Goal: Task Accomplishment & Management: Use online tool/utility

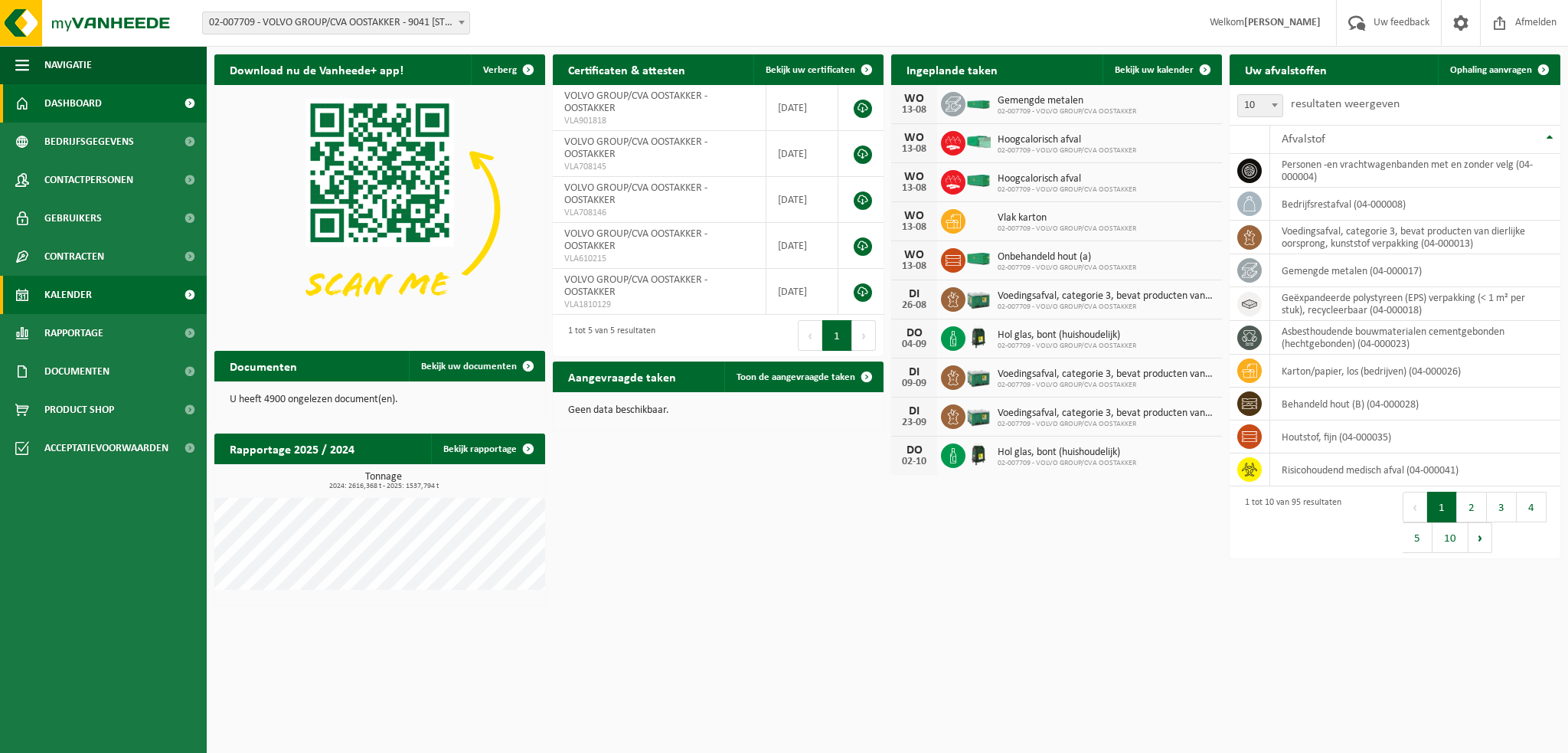
click at [58, 293] on span "Kalender" at bounding box center [68, 295] width 47 height 39
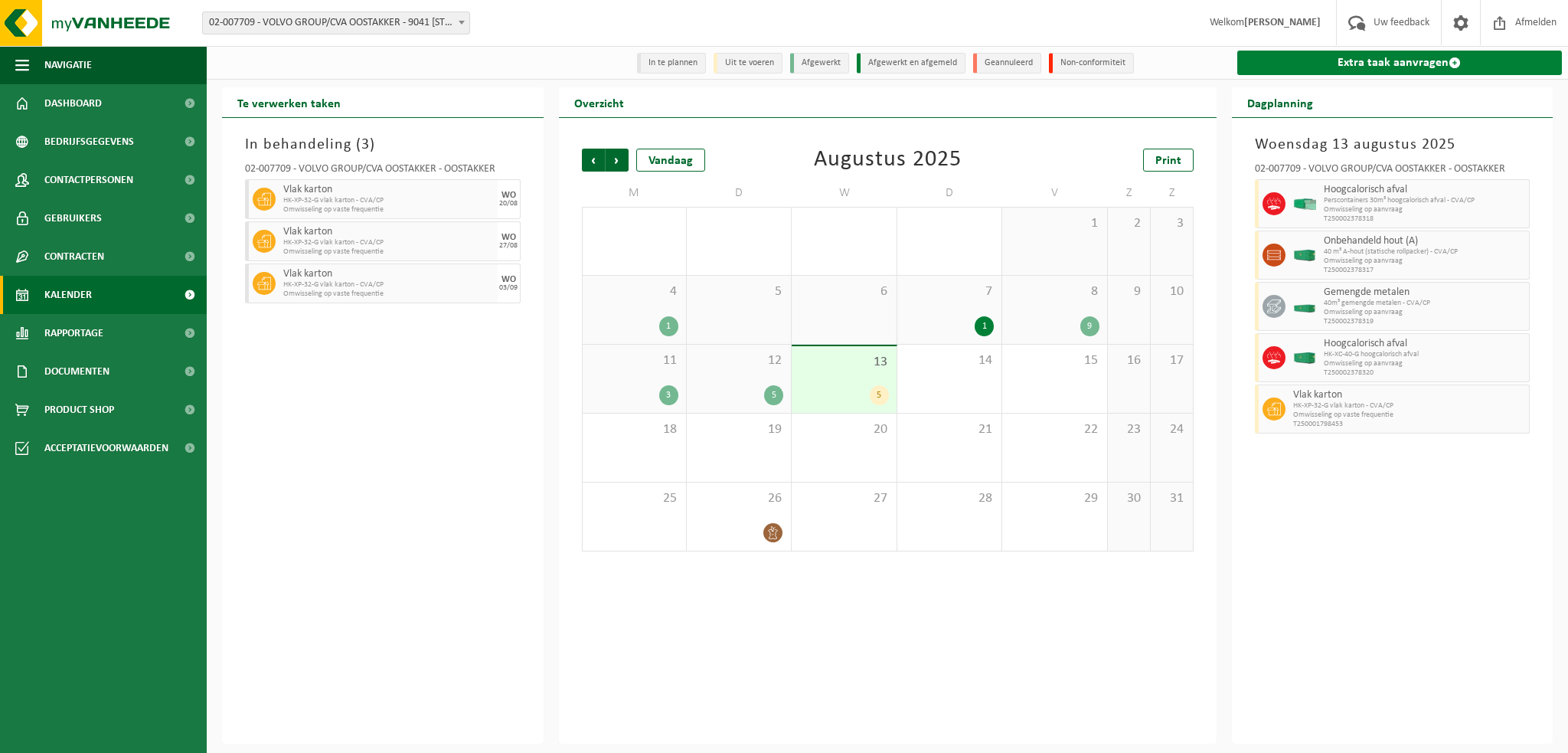
click at [1317, 60] on link "Extra taak aanvragen" at bounding box center [1400, 62] width 325 height 24
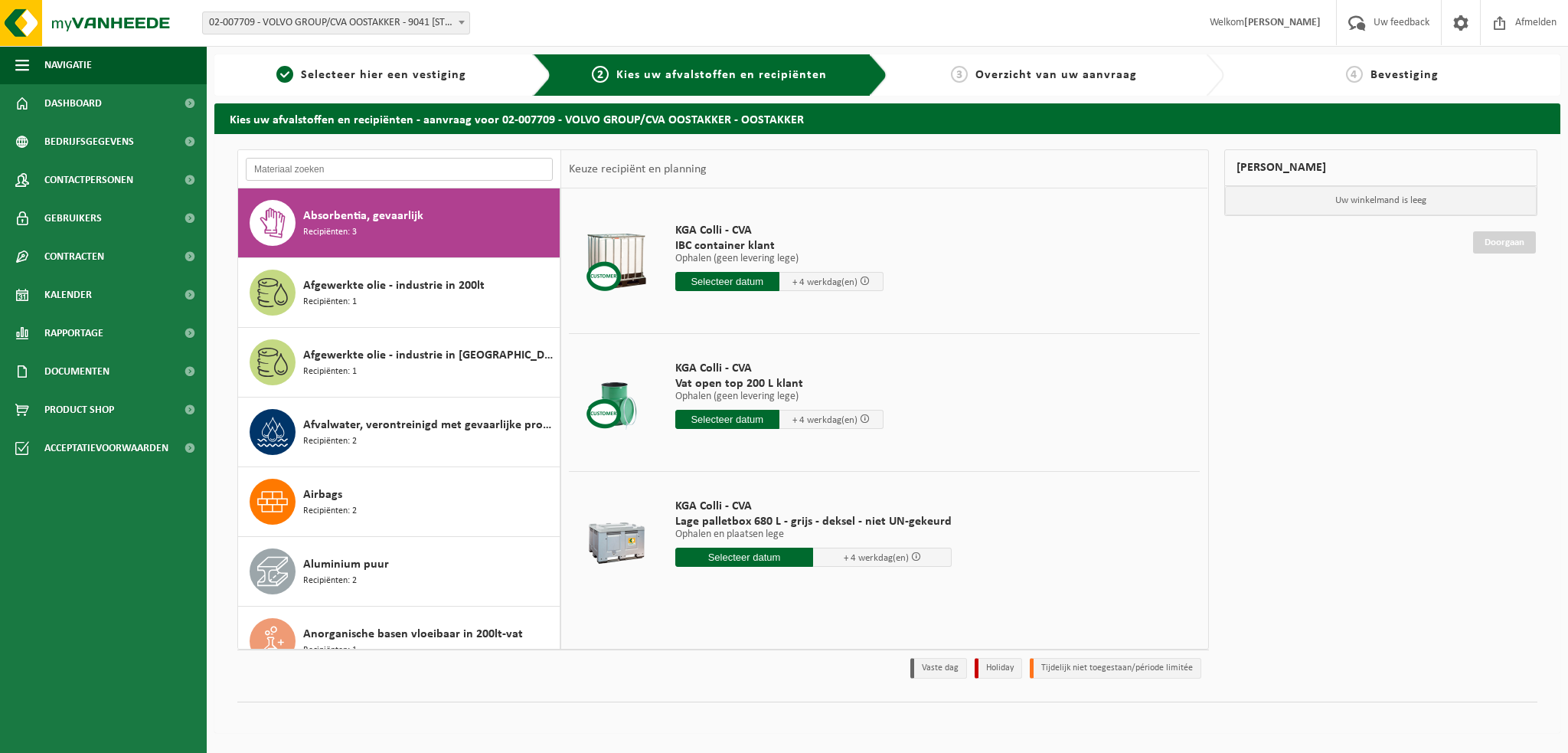
click at [294, 166] on input "text" at bounding box center [399, 169] width 307 height 23
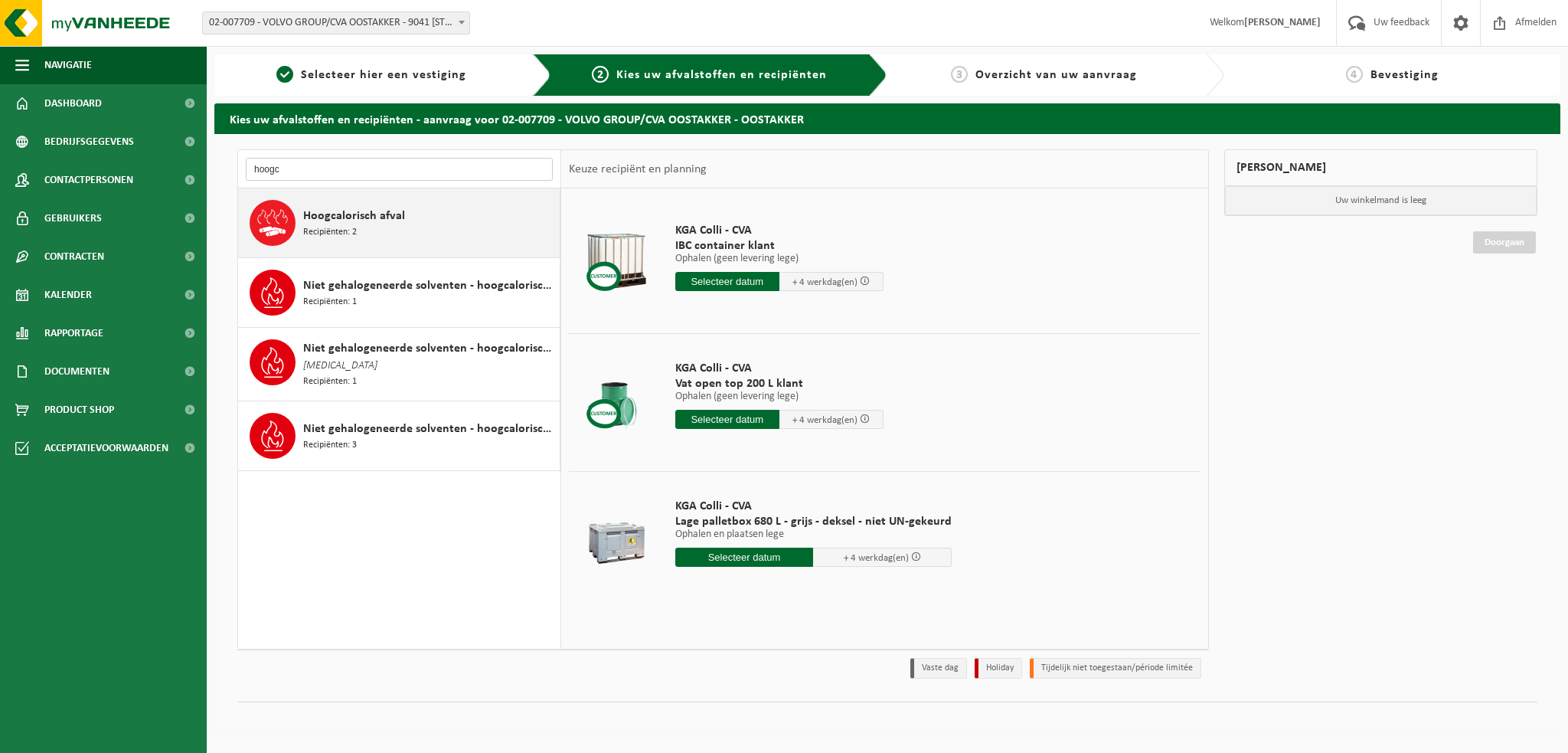
type input "hoogc"
click at [337, 214] on span "Hoogcalorisch afval" at bounding box center [353, 216] width 102 height 18
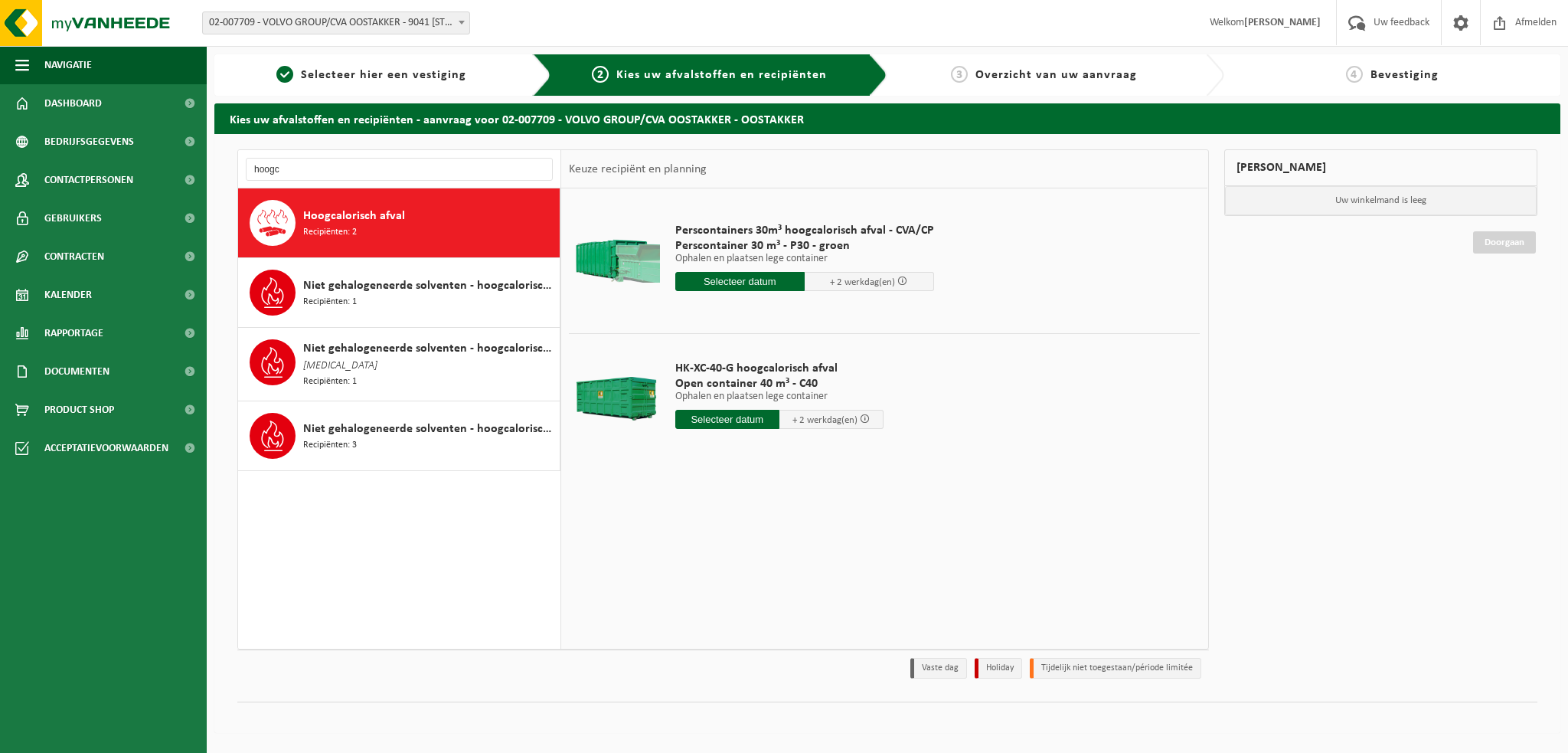
click at [751, 282] on input "text" at bounding box center [740, 282] width 130 height 19
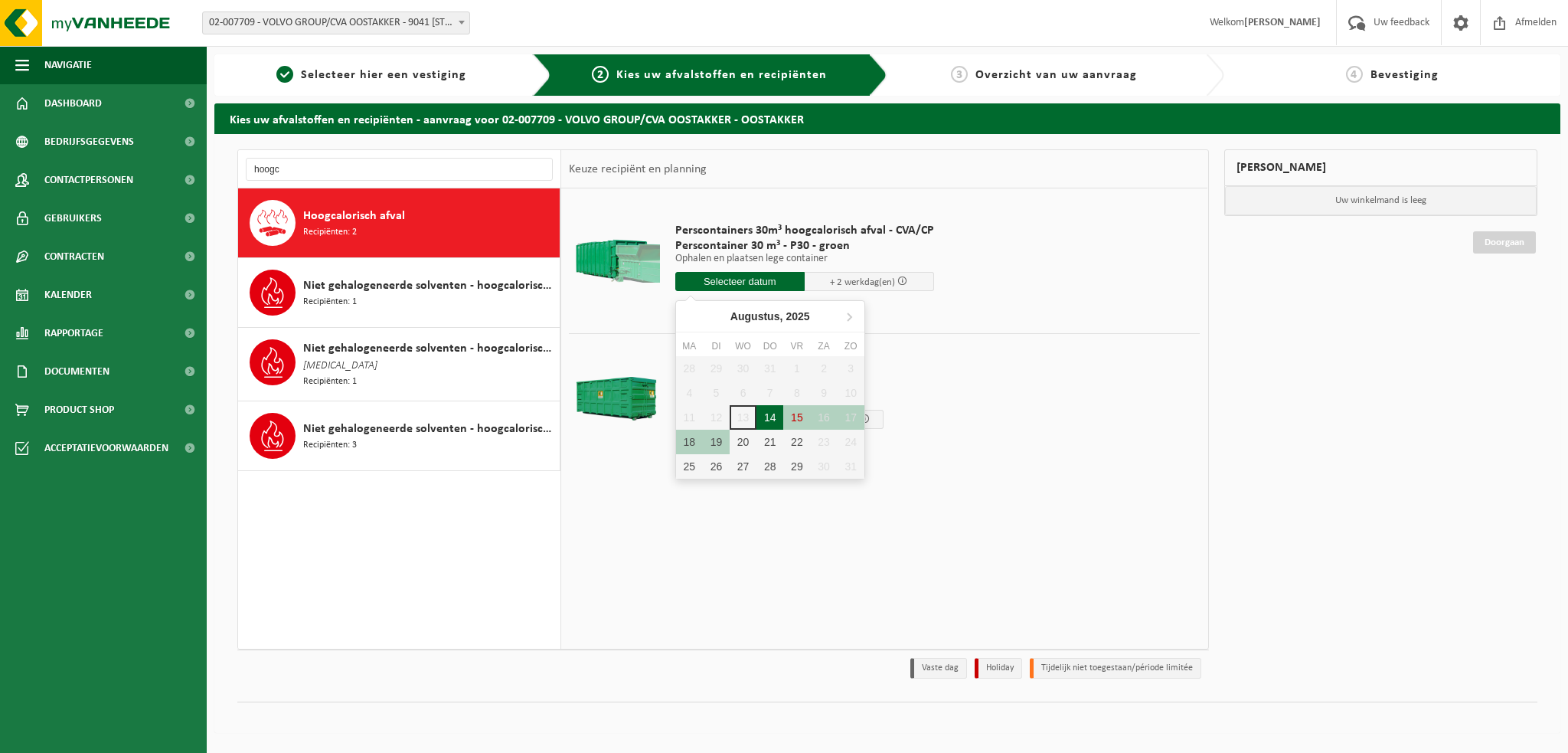
click at [761, 419] on div "14" at bounding box center [770, 417] width 27 height 24
type input "Van 2025-08-14"
type input "2025-08-14"
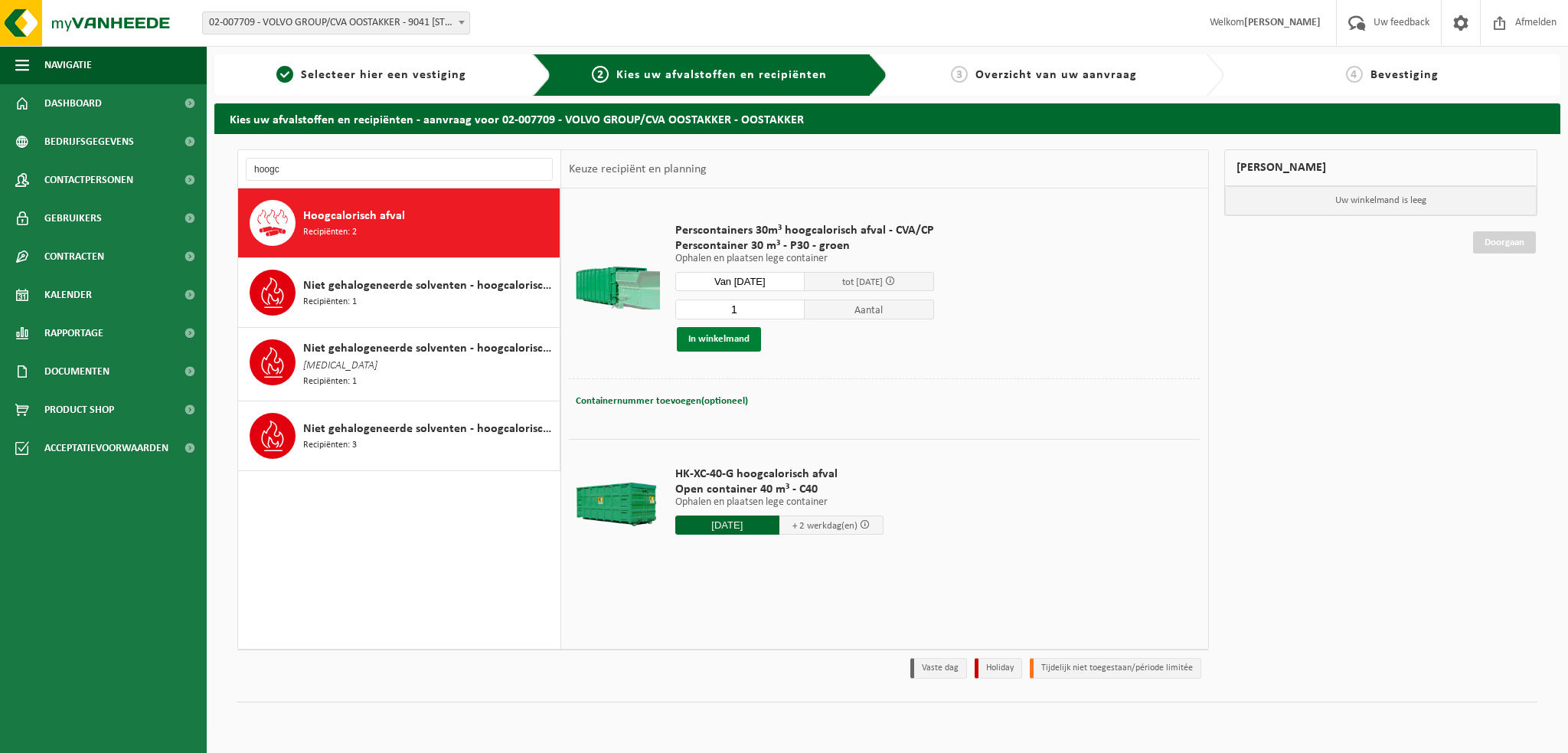
click at [725, 340] on button "In winkelmand" at bounding box center [719, 339] width 84 height 24
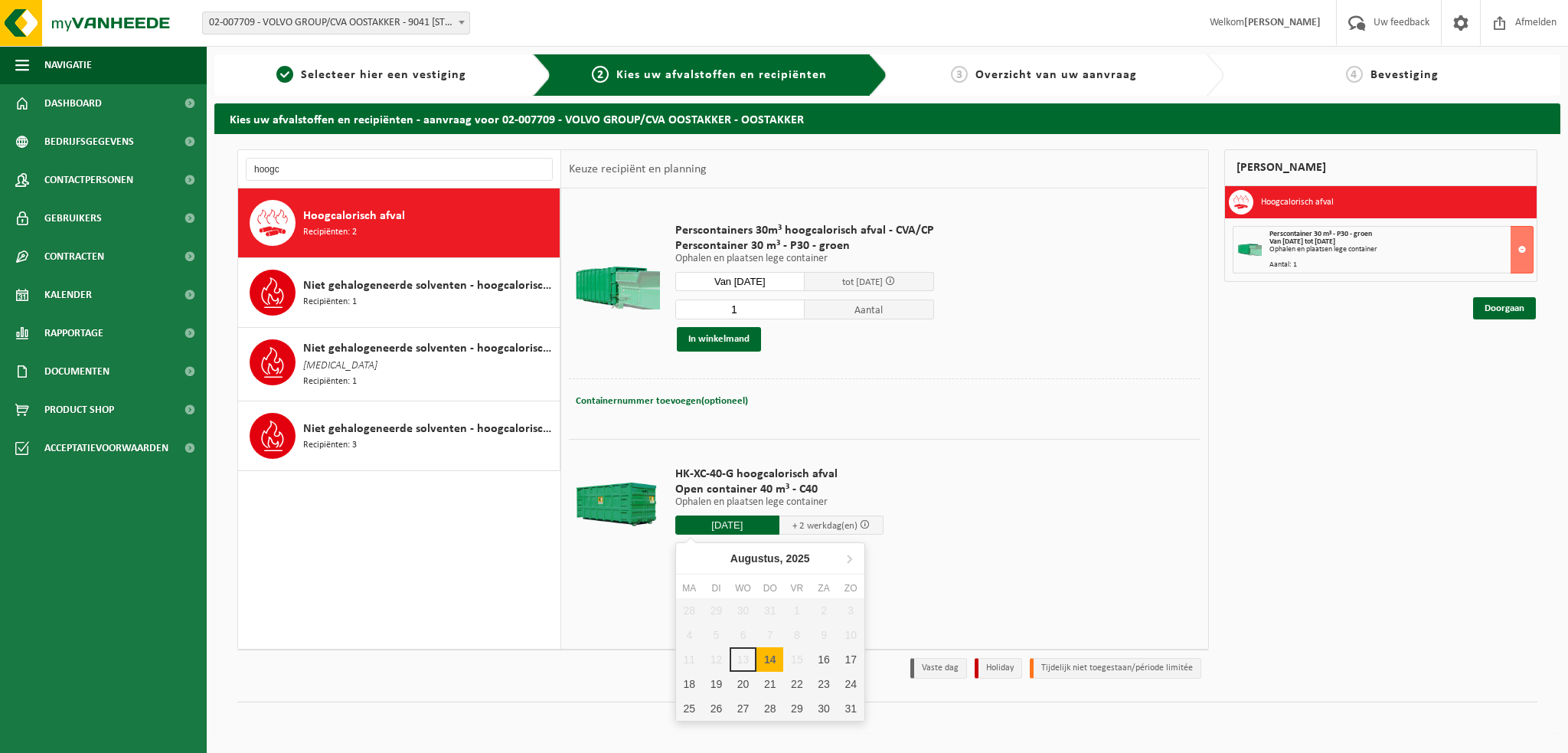
click at [721, 523] on input "2025-08-14" at bounding box center [727, 526] width 104 height 19
click at [771, 655] on div "14" at bounding box center [770, 659] width 27 height 24
click at [717, 524] on input "text" at bounding box center [727, 526] width 104 height 19
click at [301, 172] on input "hoogc" at bounding box center [399, 169] width 307 height 23
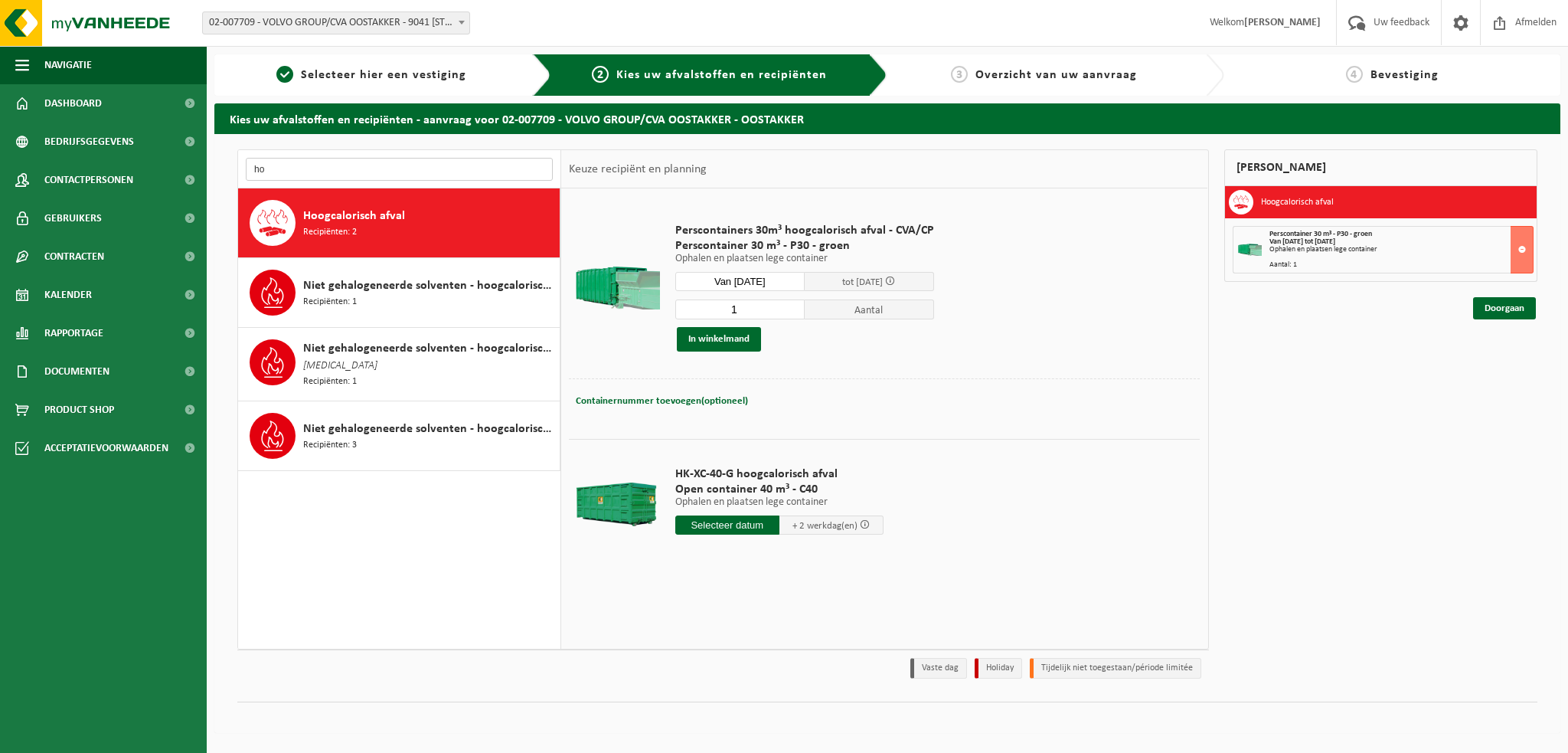
type input "h"
type input "hoogc"
click at [344, 226] on span "Recipiënten: 2" at bounding box center [329, 232] width 53 height 15
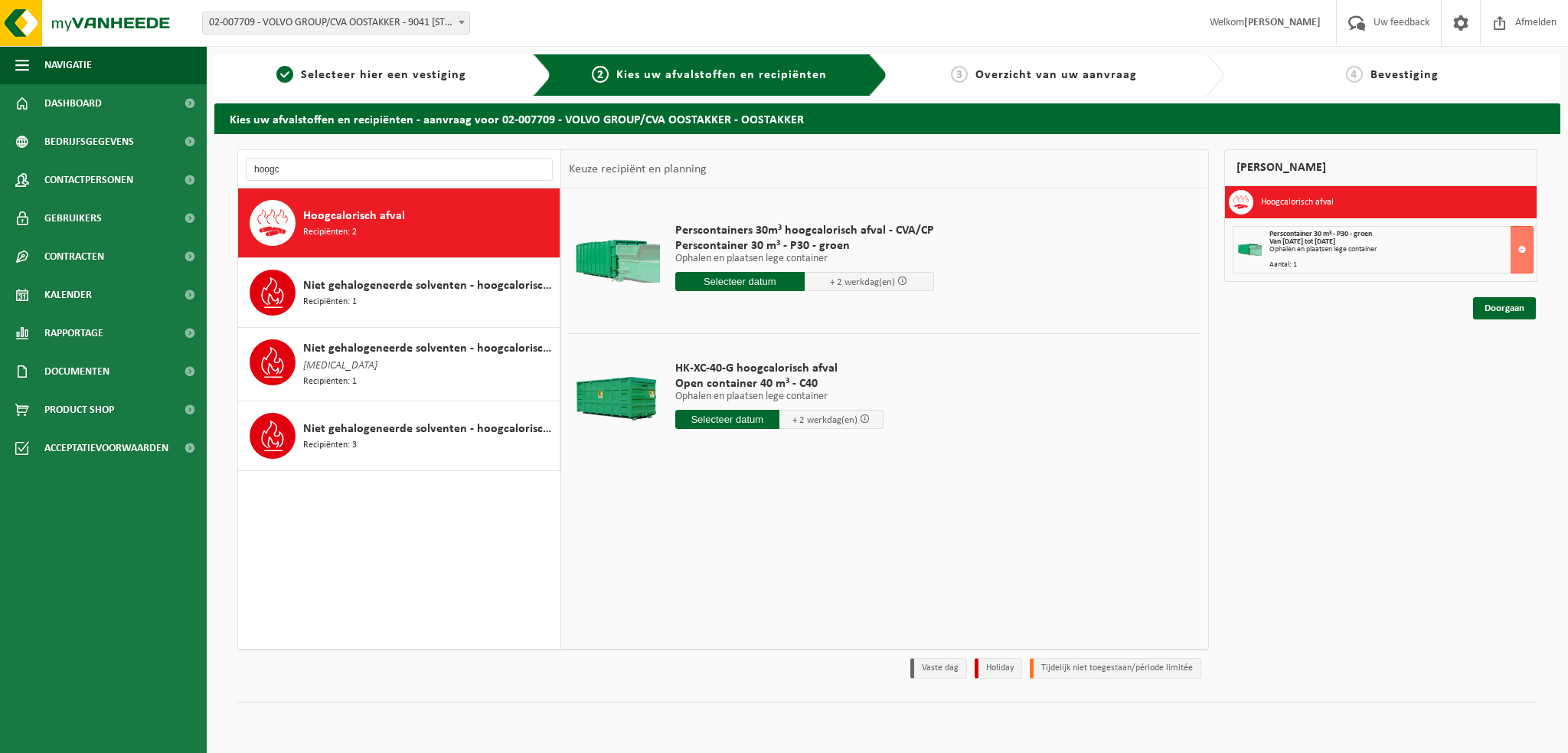
click at [728, 414] on input "text" at bounding box center [727, 419] width 104 height 19
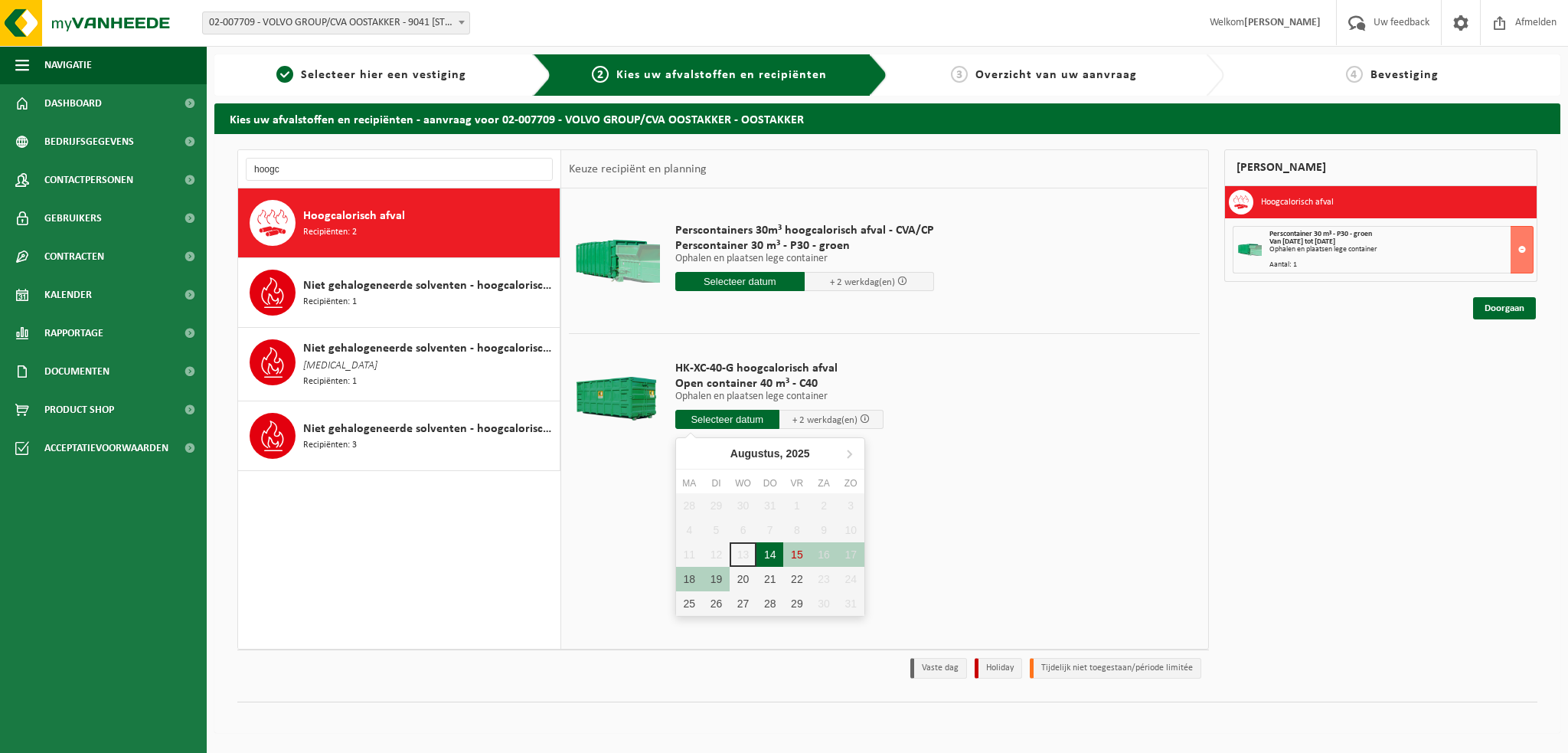
click at [766, 548] on div "14" at bounding box center [770, 554] width 27 height 24
type input "Van 2025-08-14"
type input "2025-08-14"
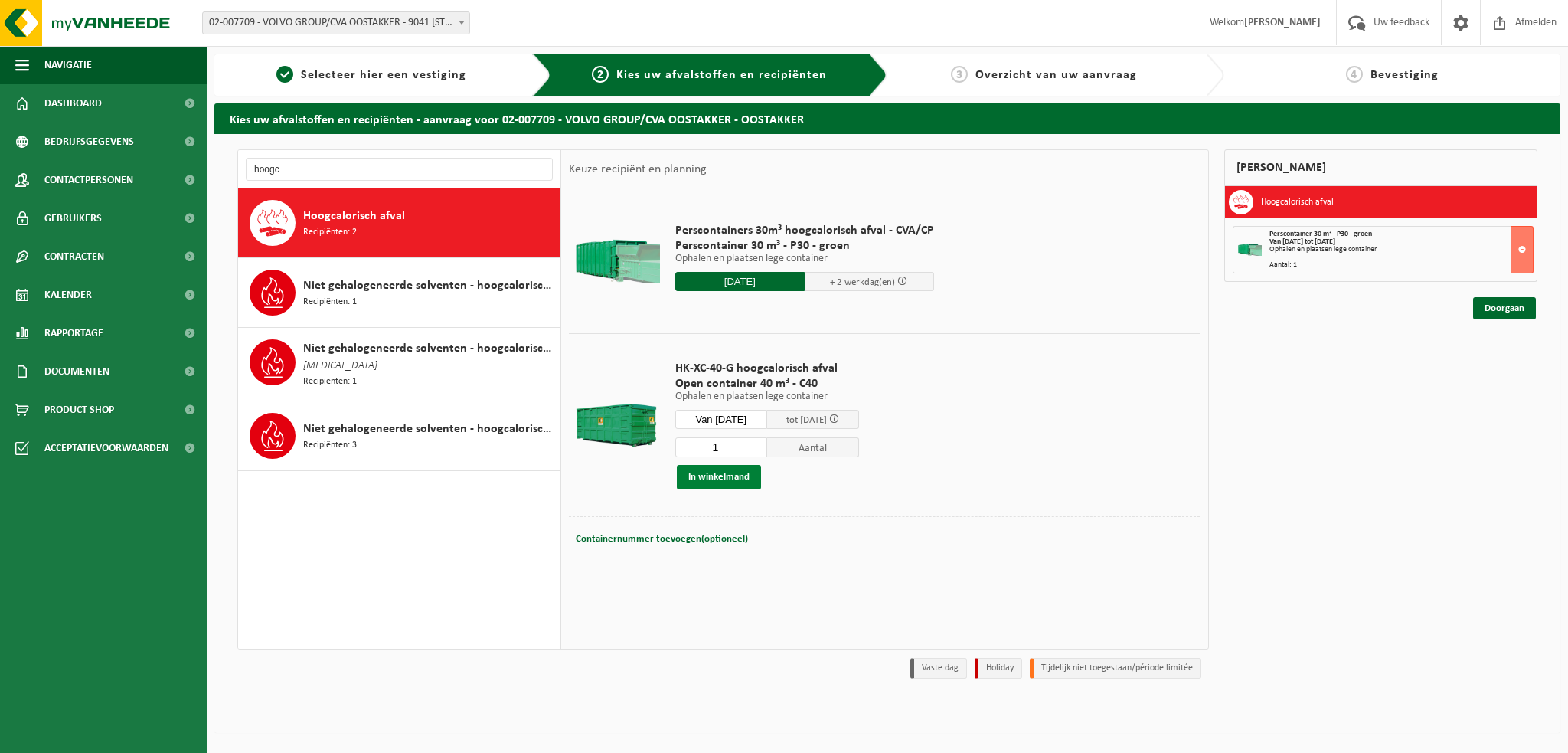
click at [720, 474] on button "In winkelmand" at bounding box center [719, 476] width 84 height 24
click at [304, 169] on input "hoogc" at bounding box center [399, 169] width 307 height 23
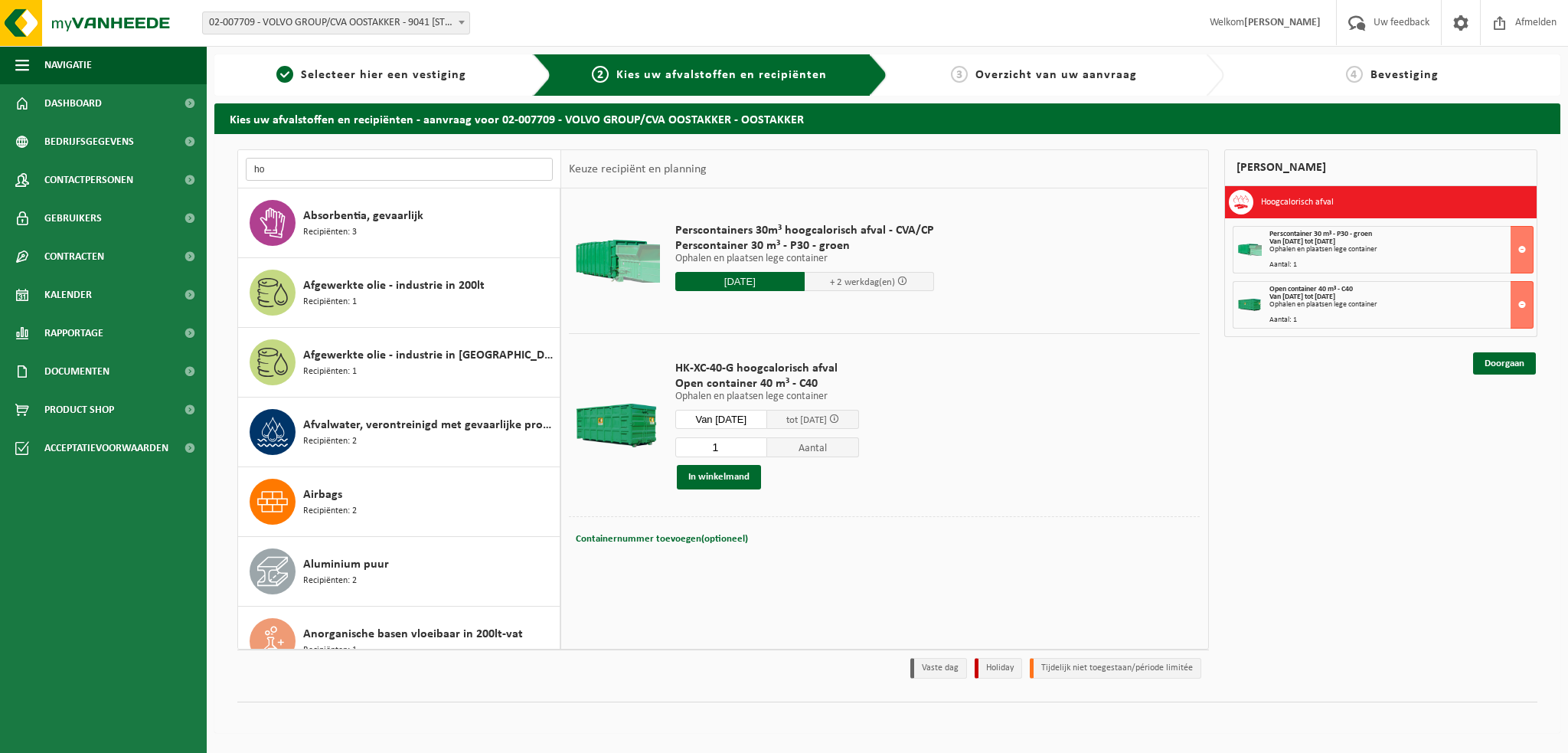
type input "h"
type input "eps"
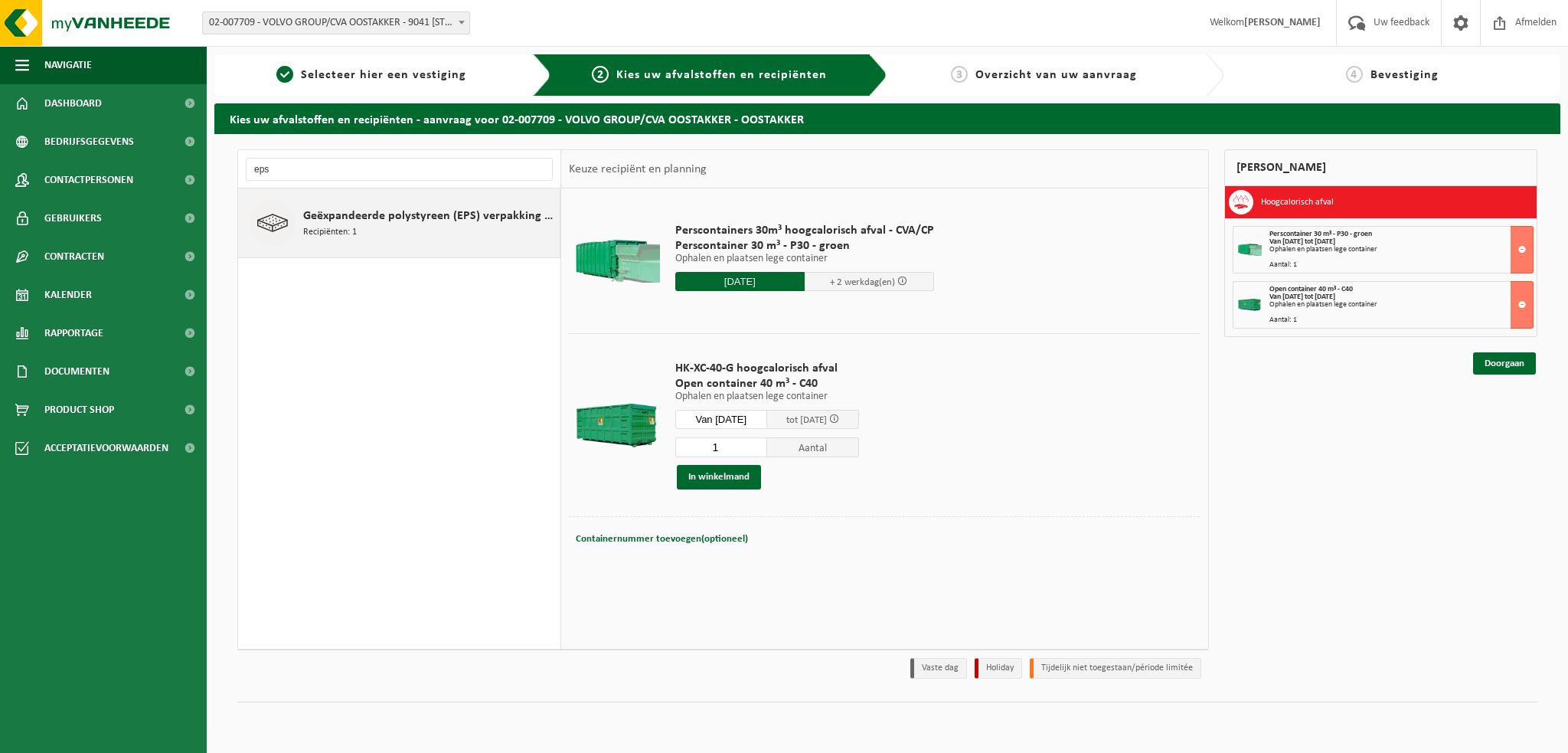
click at [364, 214] on span "Geëxpandeerde polystyreen (EPS) verpakking (< 1 m² per stuk), recycleerbaar" at bounding box center [429, 216] width 252 height 18
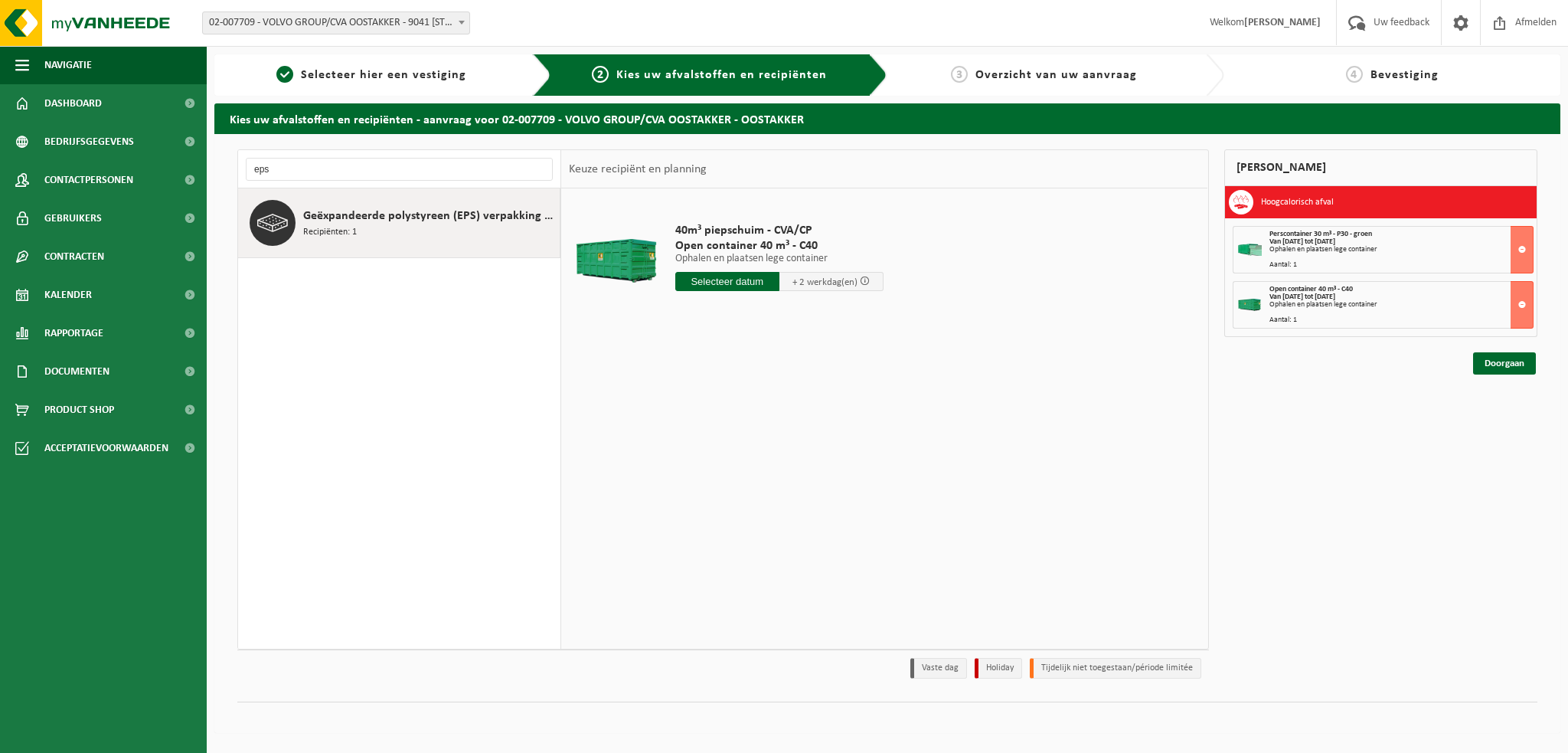
click at [750, 277] on input "text" at bounding box center [727, 282] width 104 height 19
click at [770, 413] on div "14" at bounding box center [770, 417] width 27 height 24
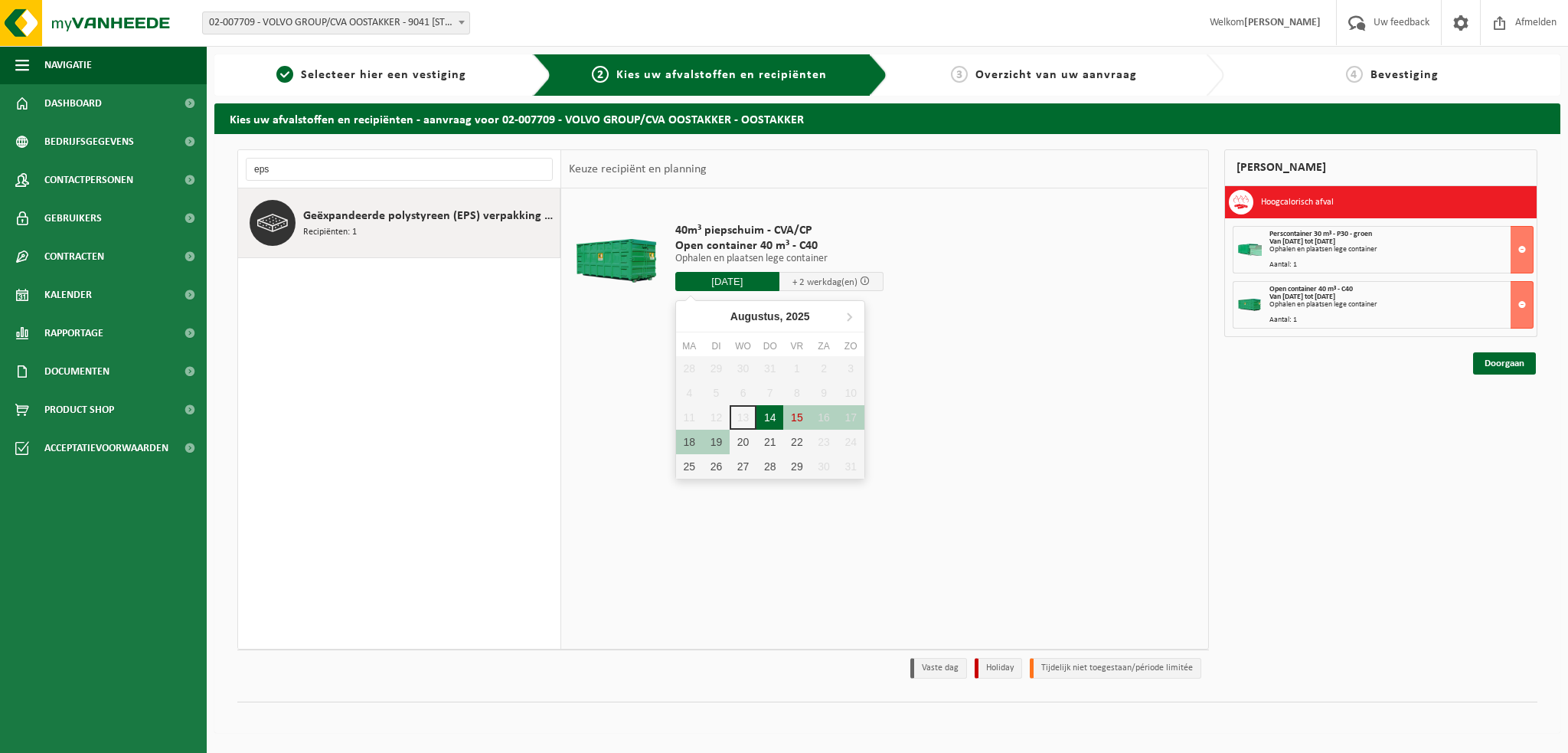
type input "Van 2025-08-14"
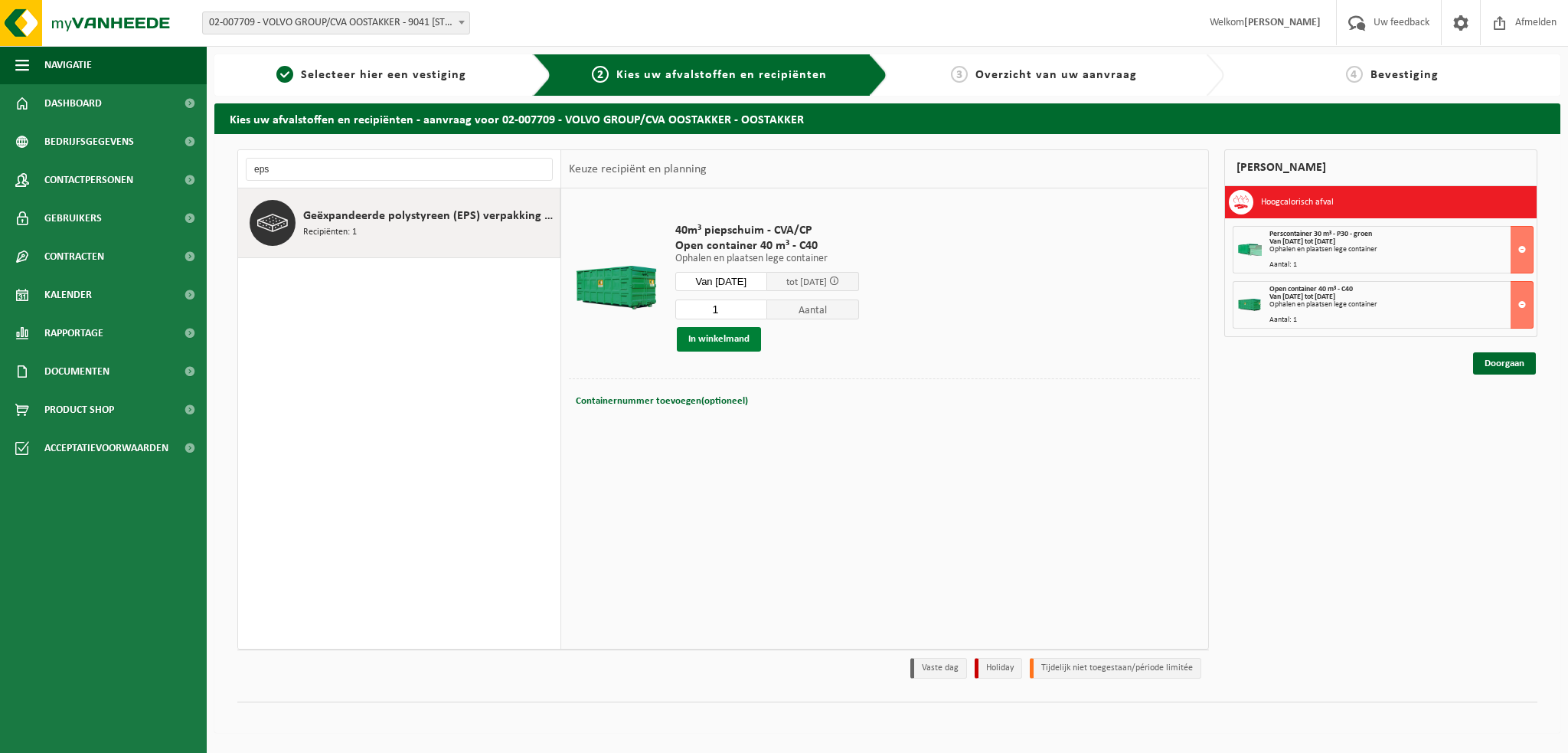
click at [717, 340] on button "In winkelmand" at bounding box center [719, 339] width 84 height 24
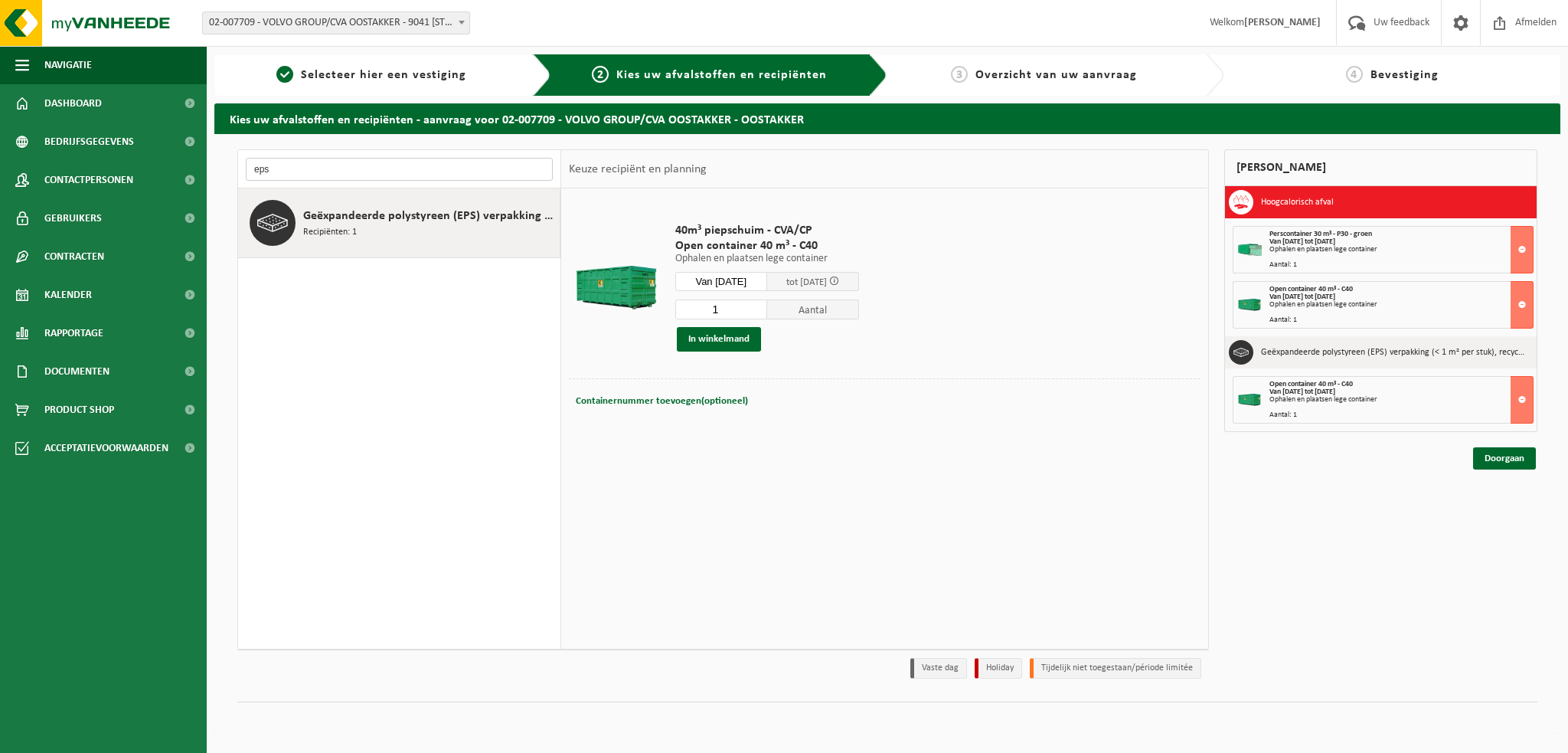
click at [297, 170] on input "eps" at bounding box center [399, 169] width 307 height 23
type input "e"
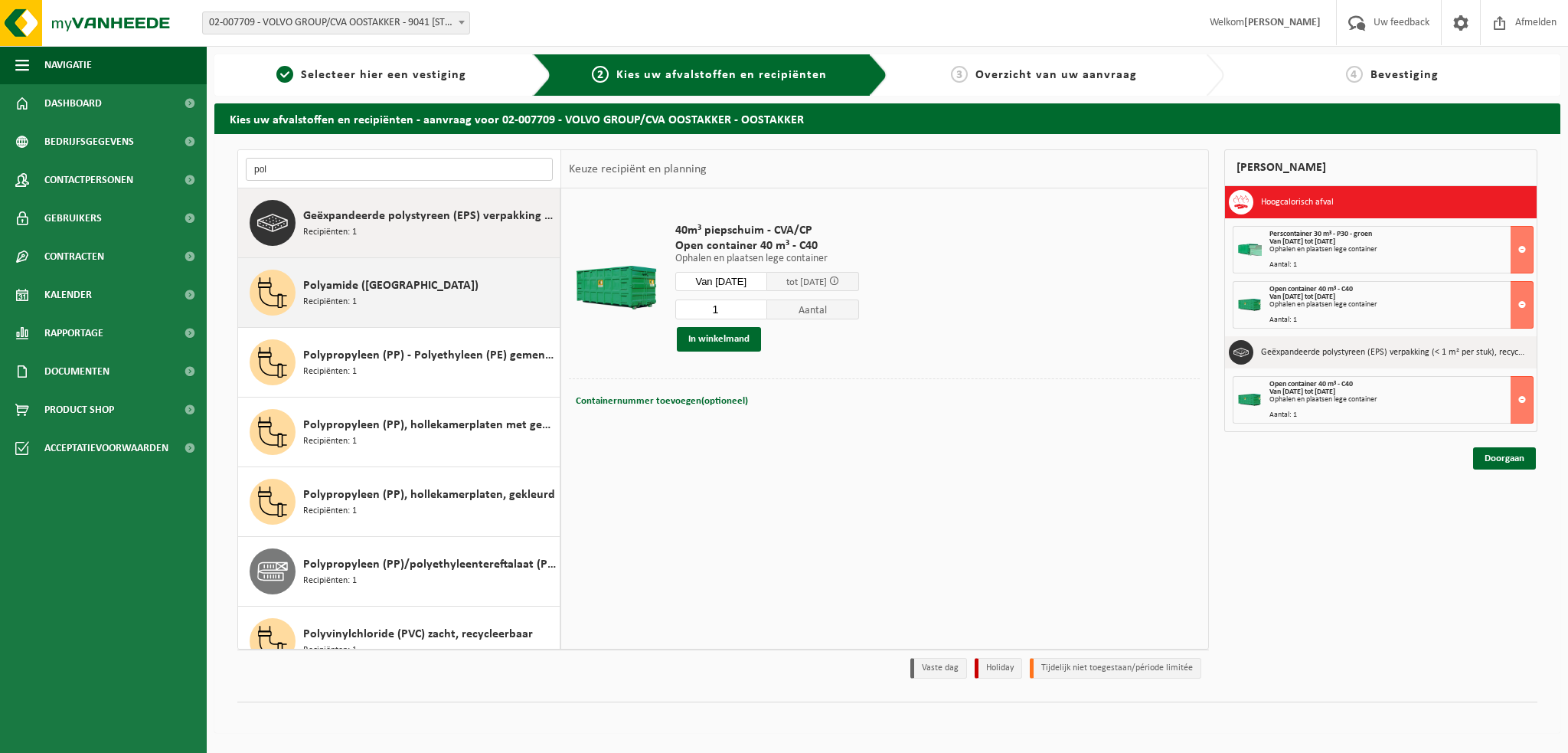
type input "pol"
click at [353, 285] on span "Polyamide ([GEOGRAPHIC_DATA])" at bounding box center [390, 286] width 175 height 18
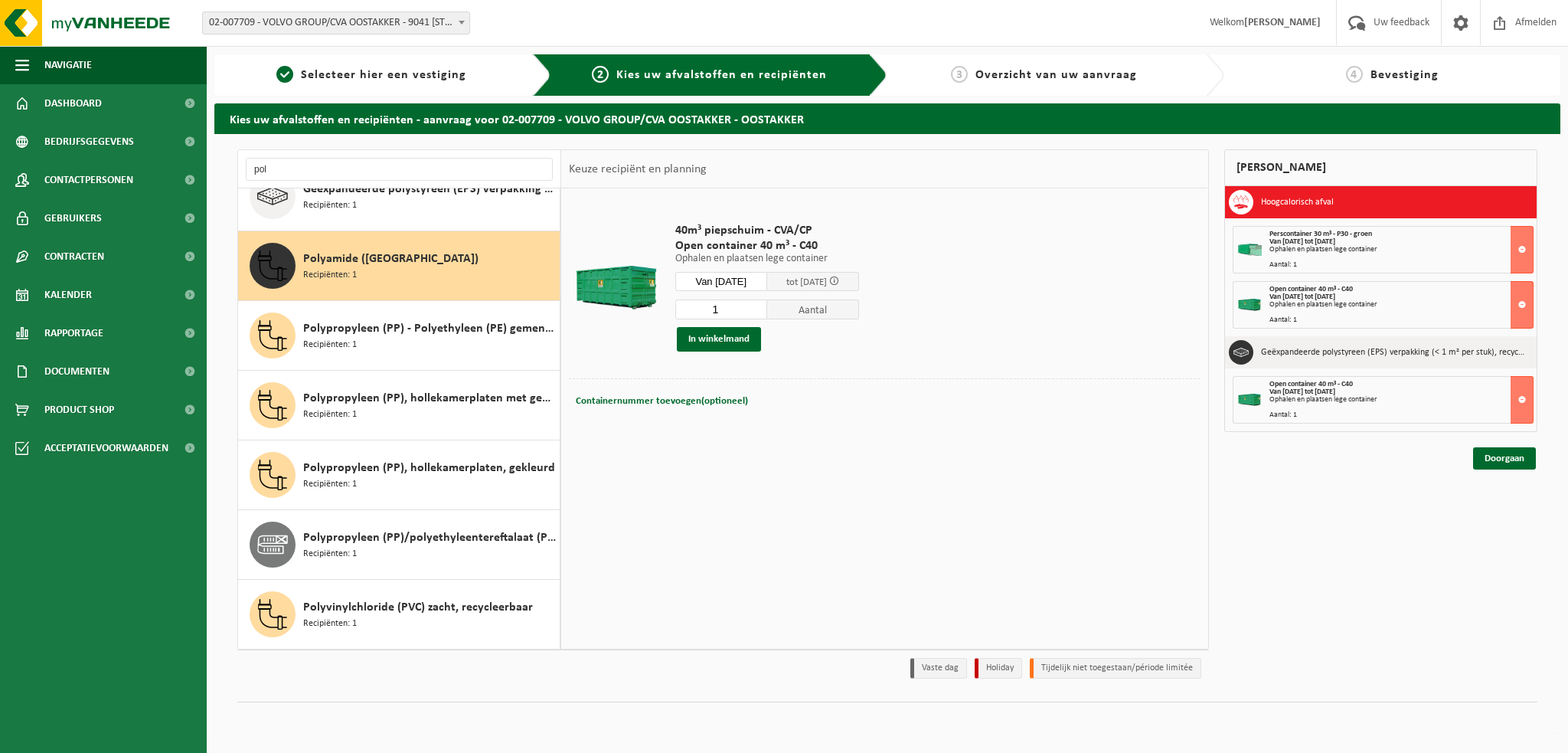
scroll to position [27, 0]
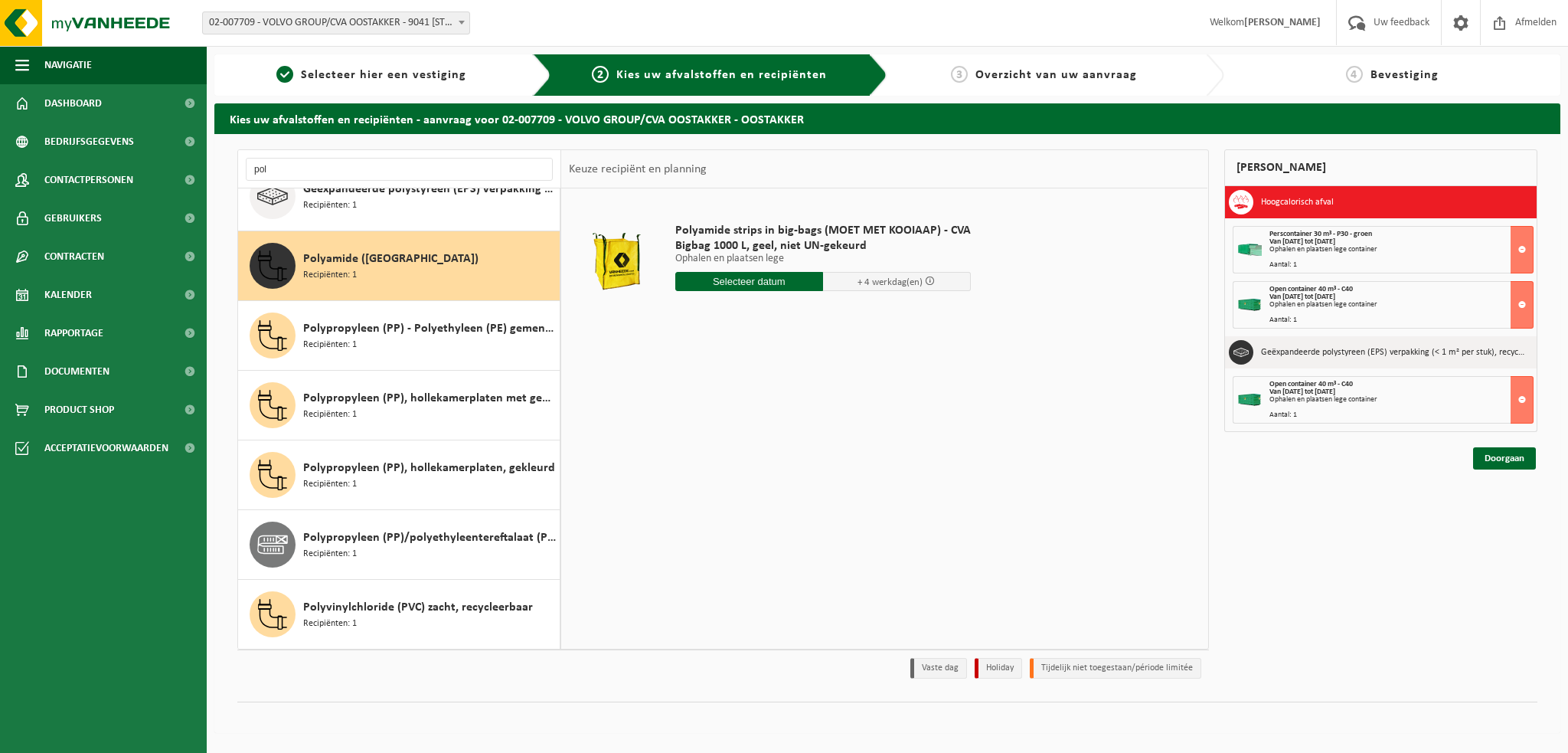
click at [745, 275] on input "text" at bounding box center [749, 282] width 148 height 19
click at [770, 413] on div "14" at bounding box center [770, 417] width 27 height 24
type input "Van 2025-08-14"
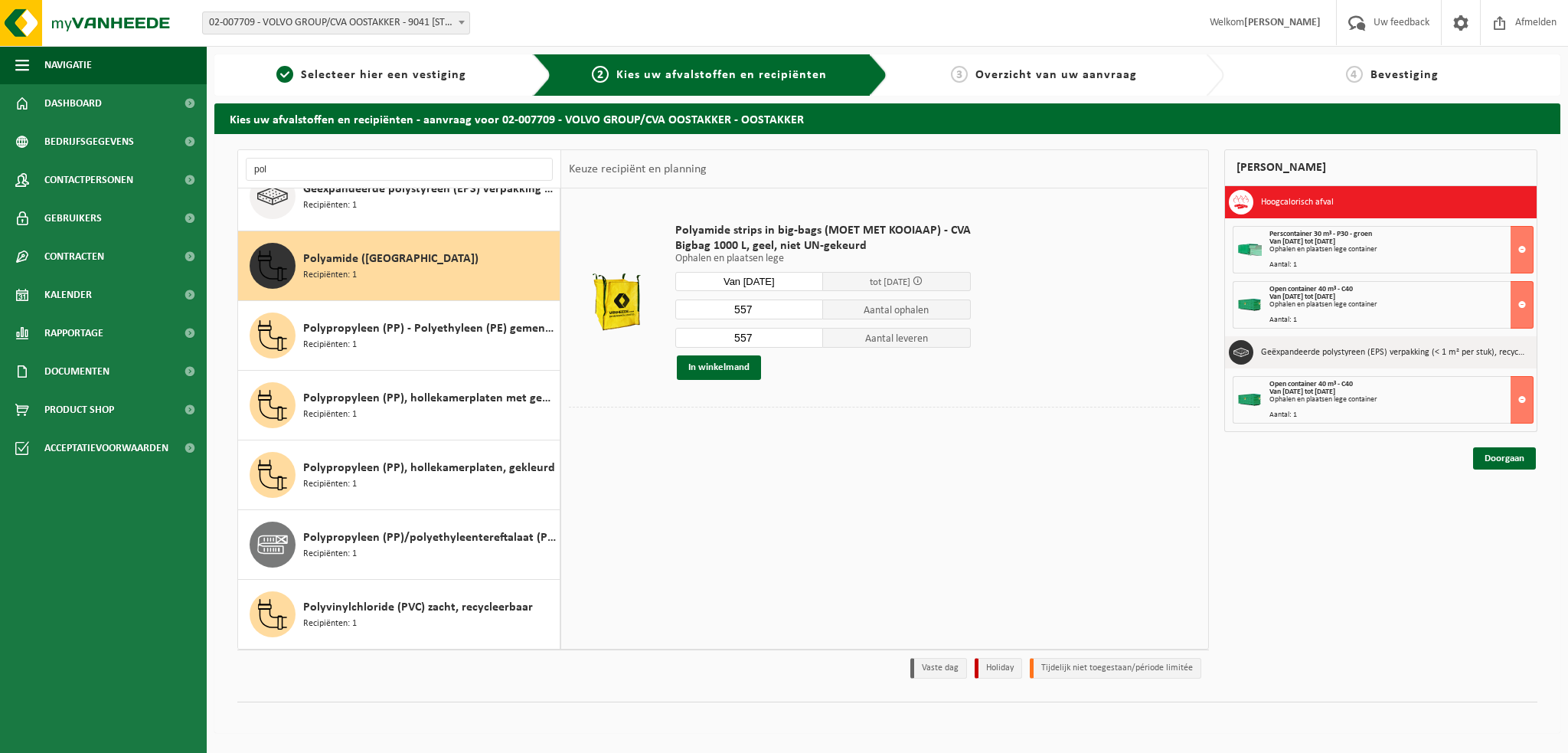
click at [765, 307] on input "557" at bounding box center [749, 309] width 148 height 20
type input "5"
type input "24"
click at [760, 327] on div "557 Aantal leveren" at bounding box center [822, 337] width 295 height 20
click at [766, 336] on input "557" at bounding box center [749, 338] width 148 height 20
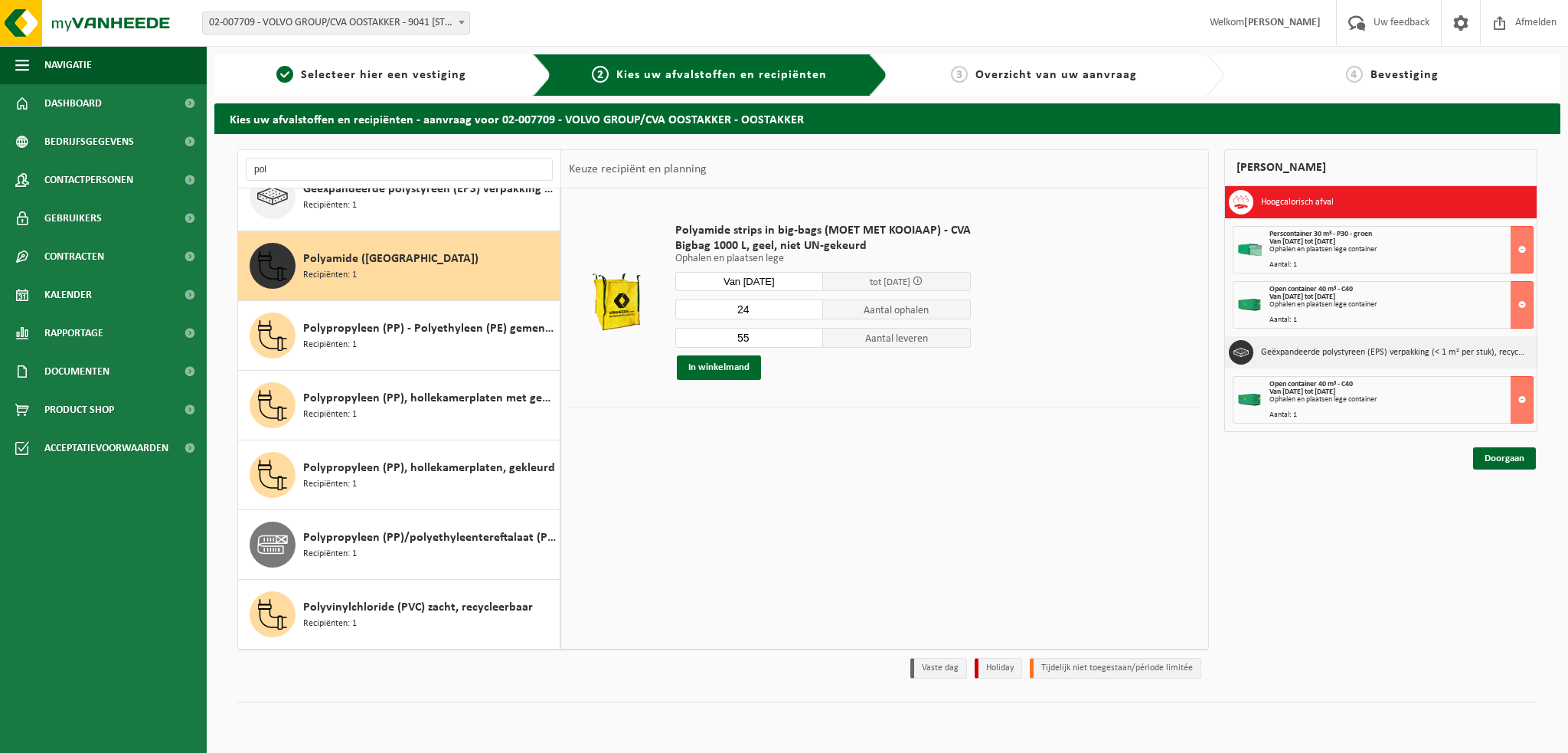
type input "5"
type input "2"
type input "0"
click at [732, 360] on button "In winkelmand" at bounding box center [719, 367] width 84 height 24
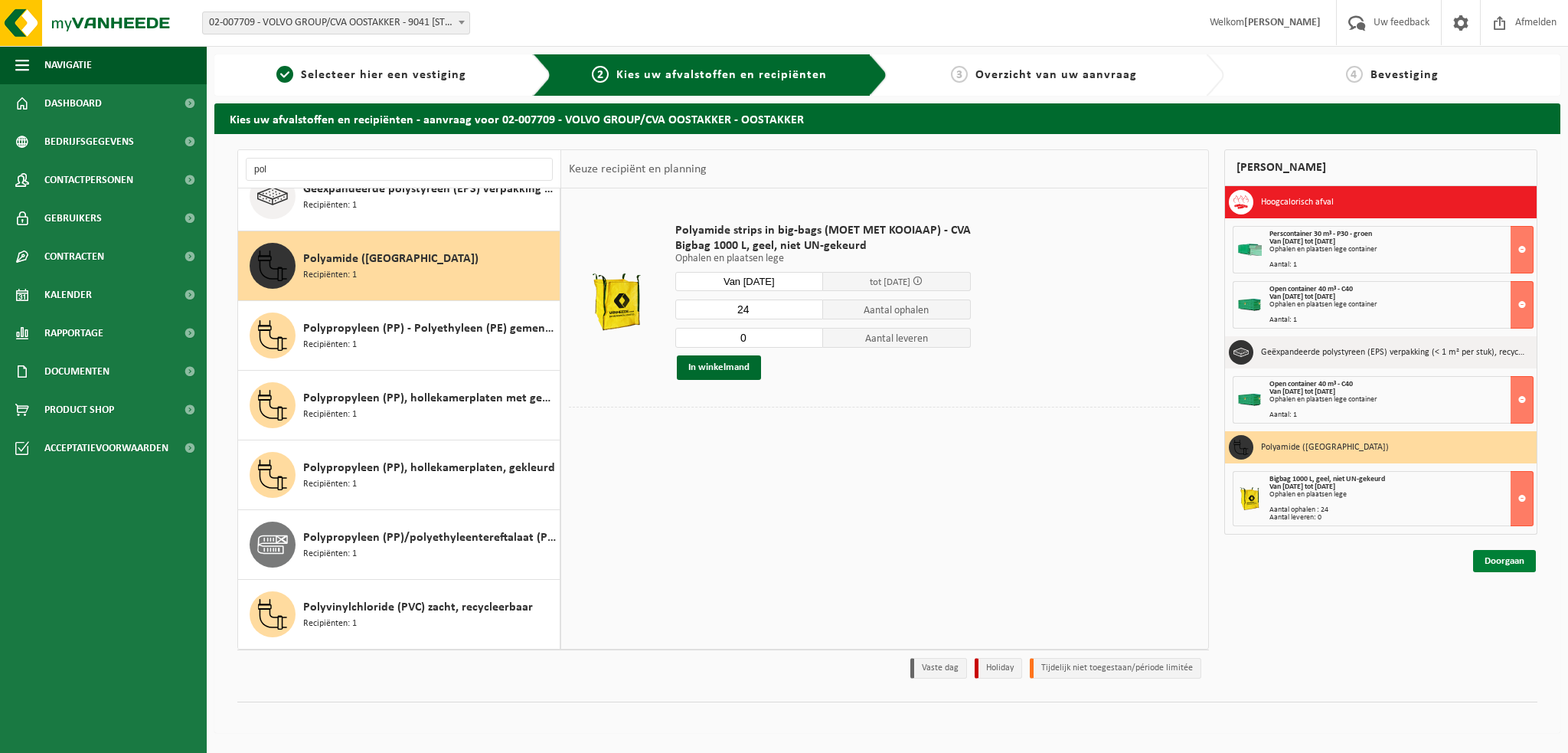
click at [1520, 561] on link "Doorgaan" at bounding box center [1504, 560] width 63 height 22
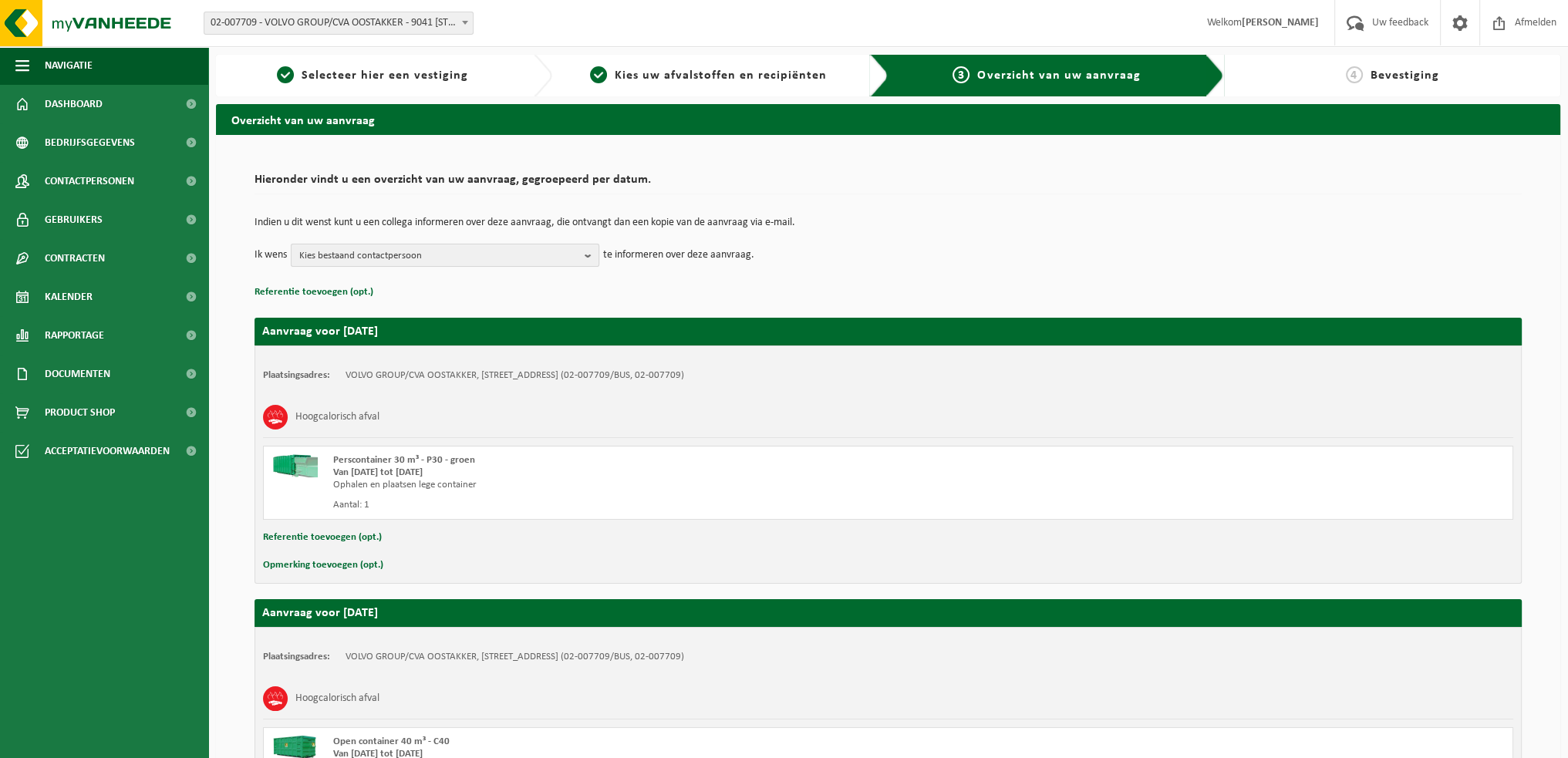
click at [567, 252] on span "Kies bestaand contactpersoon" at bounding box center [439, 256] width 279 height 23
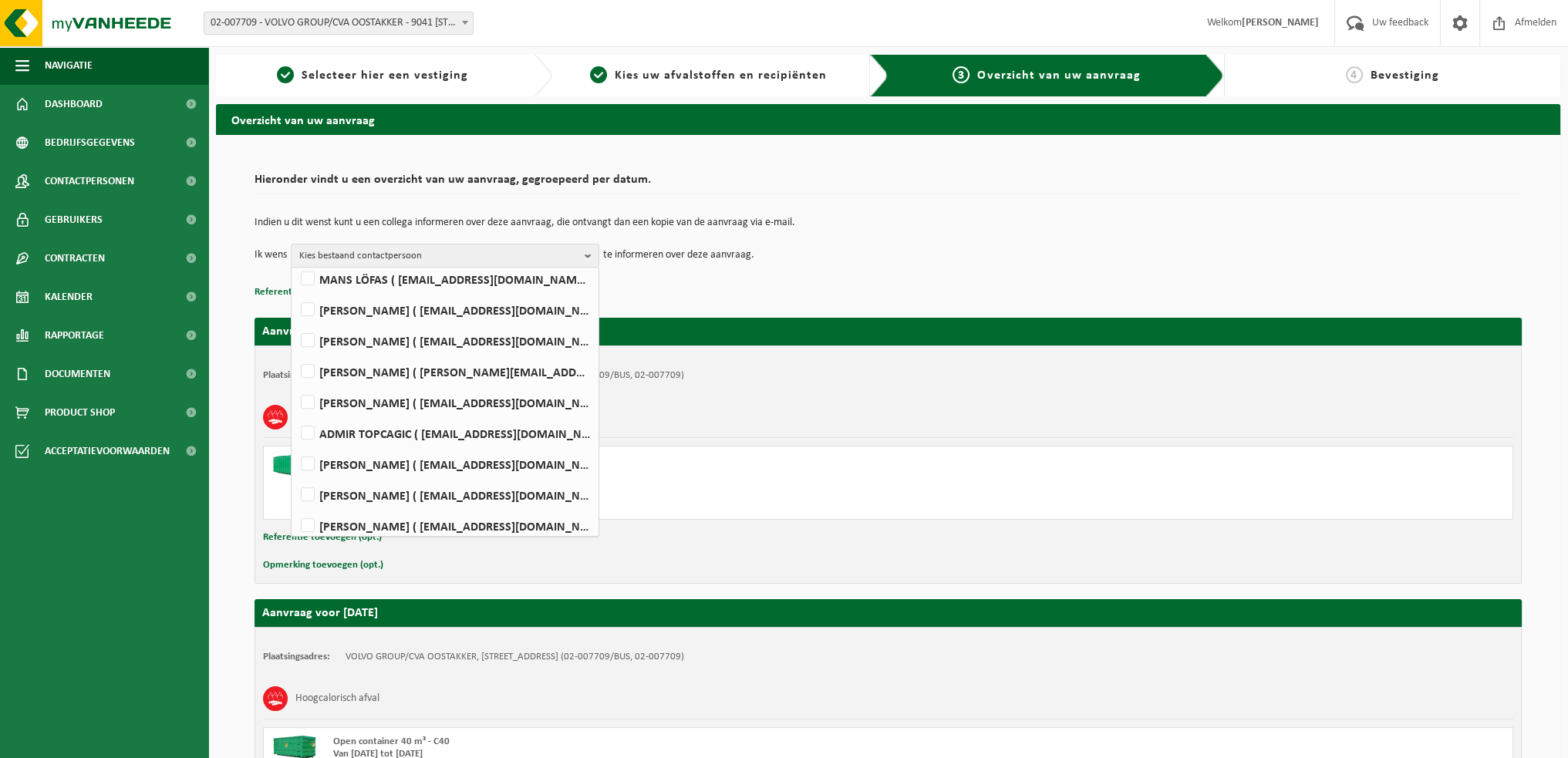
scroll to position [694, 0]
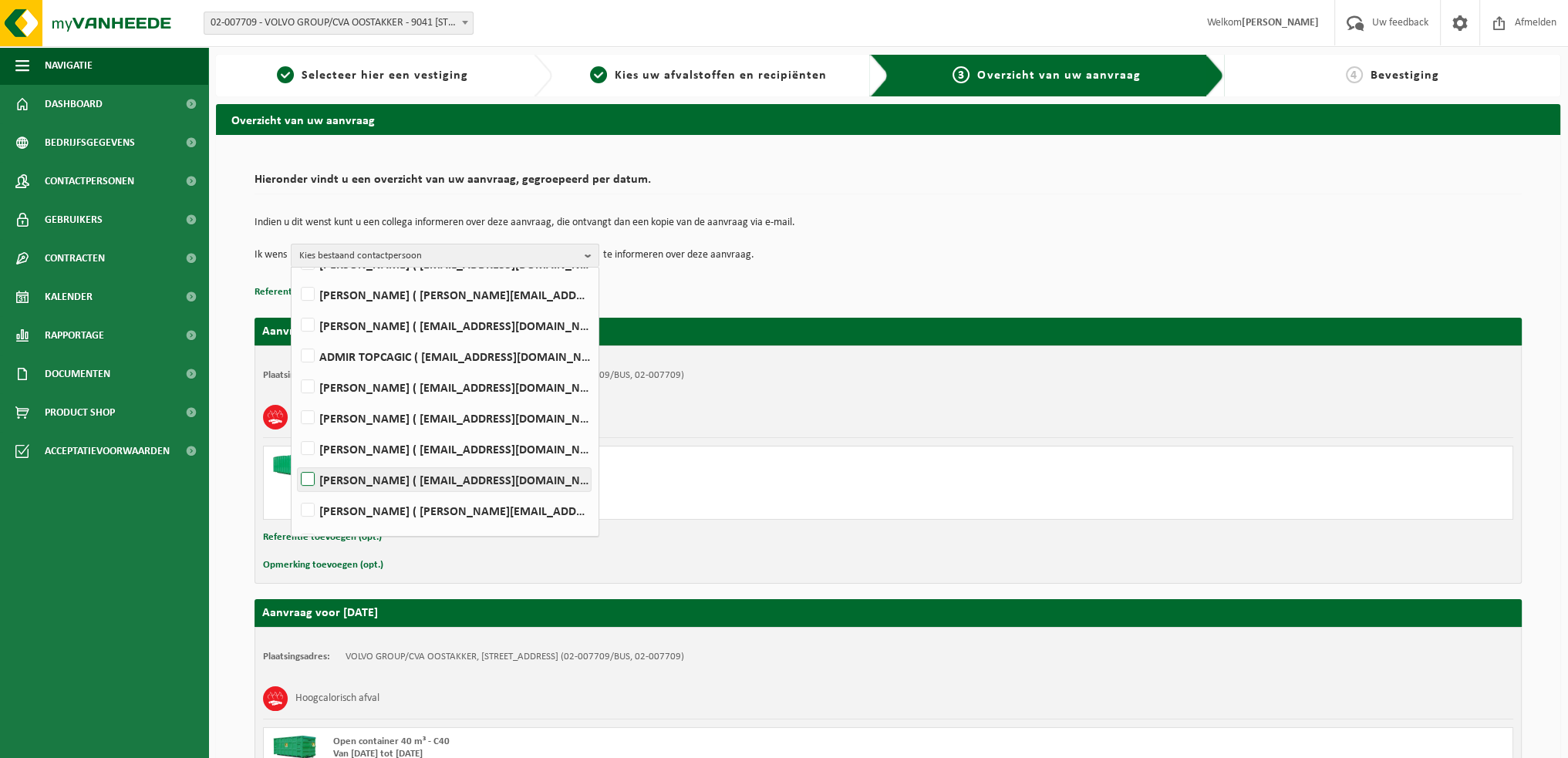
click at [309, 474] on label "[PERSON_NAME] ( [EMAIL_ADDRESS][DOMAIN_NAME] )" at bounding box center [443, 479] width 293 height 23
click at [295, 460] on input "[PERSON_NAME] ( [EMAIL_ADDRESS][DOMAIN_NAME] )" at bounding box center [294, 460] width 1 height 1
checkbox input "true"
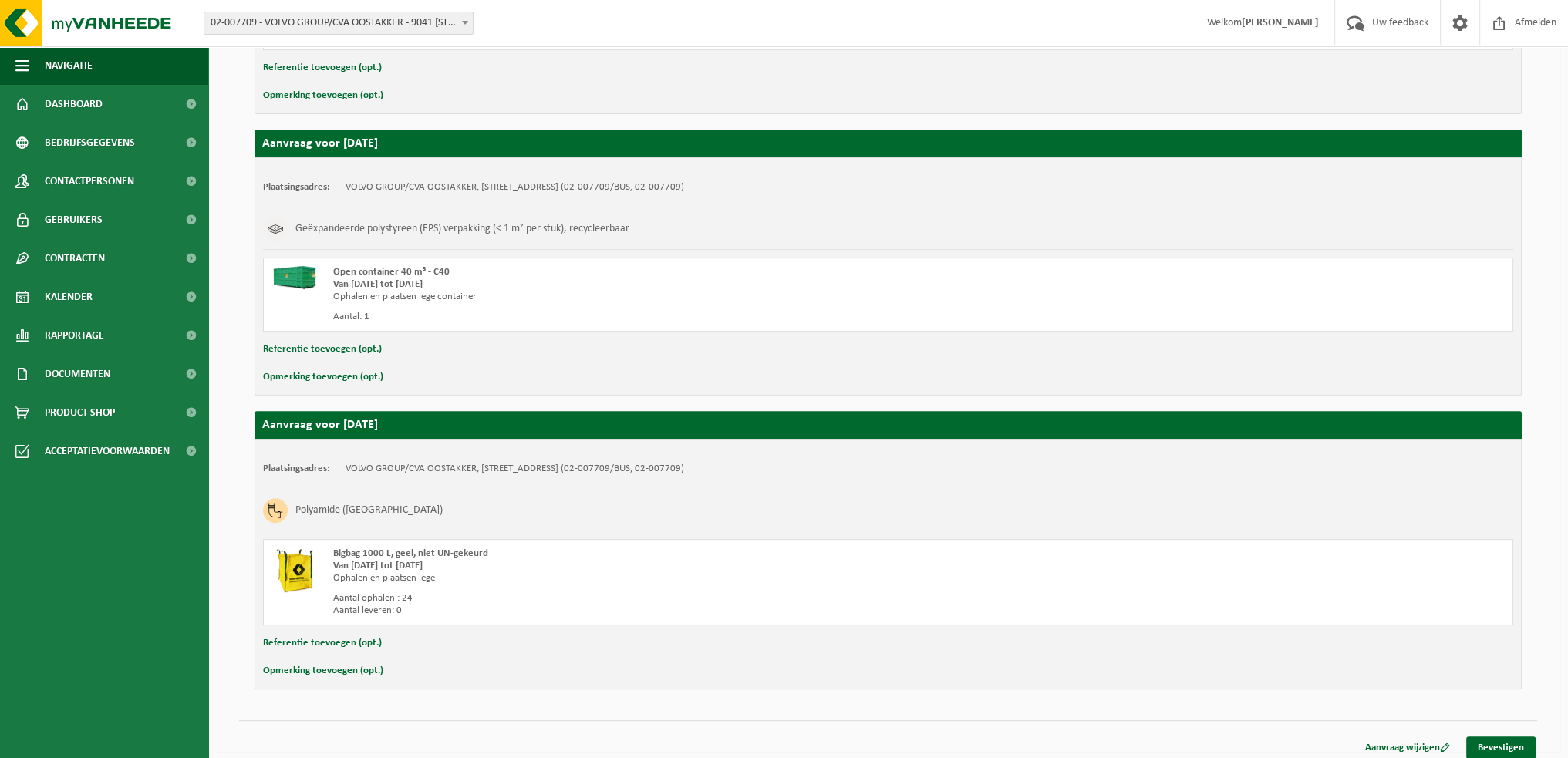
scroll to position [756, 0]
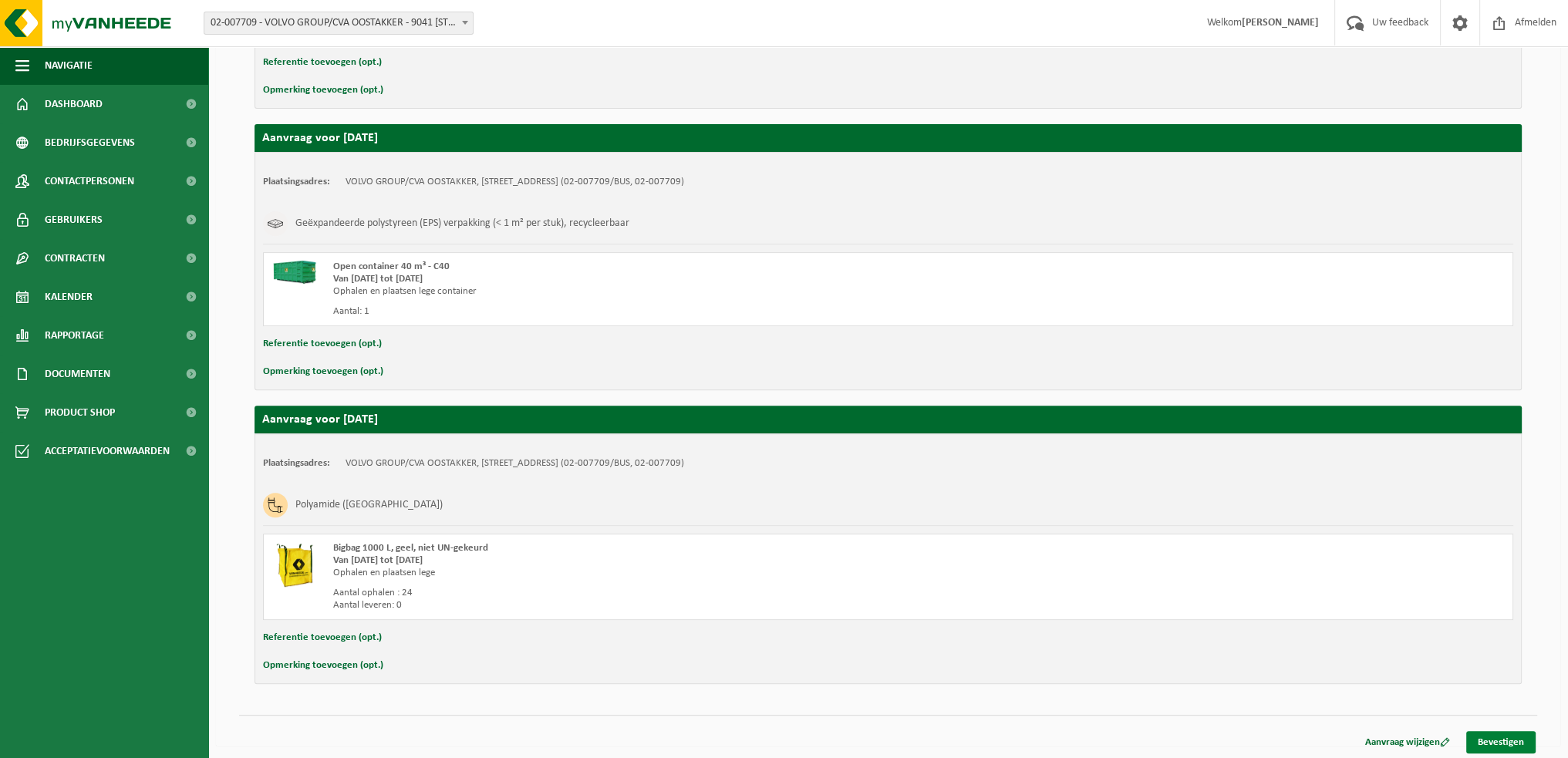
click at [1502, 739] on link "Bevestigen" at bounding box center [1500, 741] width 69 height 22
